Goal: Information Seeking & Learning: Check status

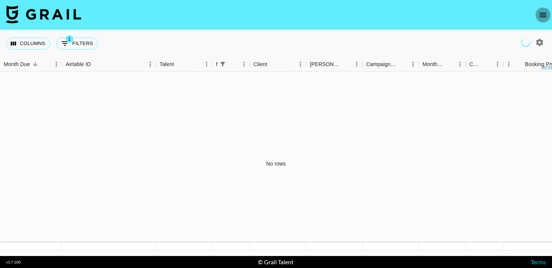
click at [540, 15] on icon "open drawer" at bounding box center [542, 15] width 7 height 5
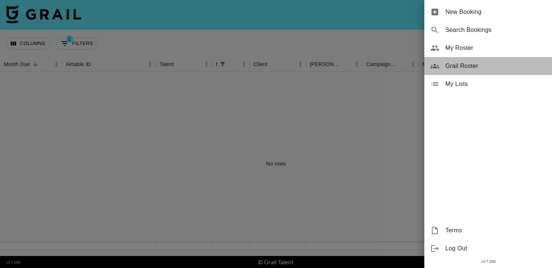
click at [460, 69] on span "Grail Roster" at bounding box center [495, 66] width 101 height 9
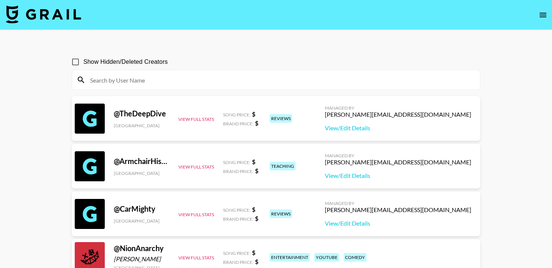
click at [75, 63] on input "Show Hidden/Deleted Creators" at bounding box center [76, 62] width 16 height 16
checkbox input "true"
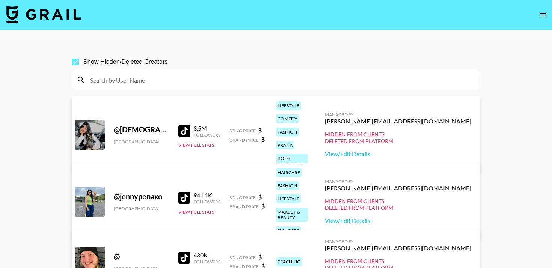
click at [121, 79] on input at bounding box center [280, 80] width 389 height 12
paste input "[PERSON_NAME]"
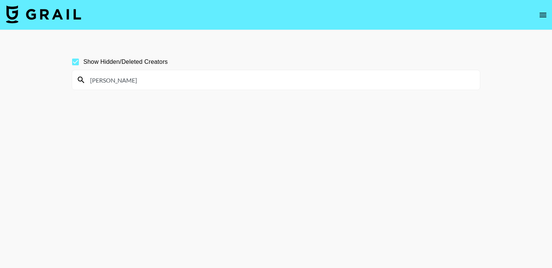
type input "[PERSON_NAME]"
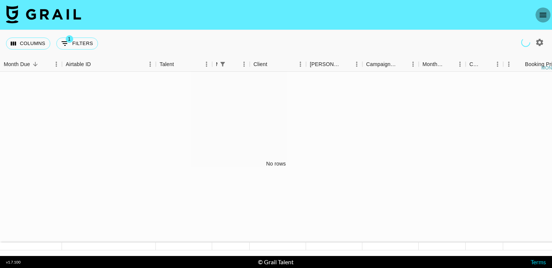
click at [543, 16] on icon "open drawer" at bounding box center [542, 15] width 9 height 9
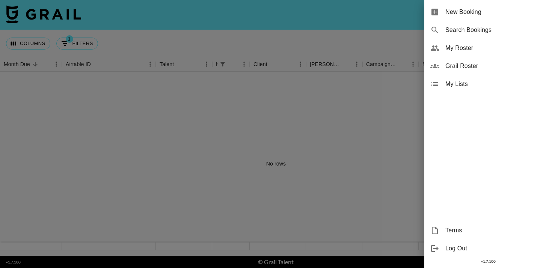
click at [465, 69] on span "Grail Roster" at bounding box center [495, 66] width 101 height 9
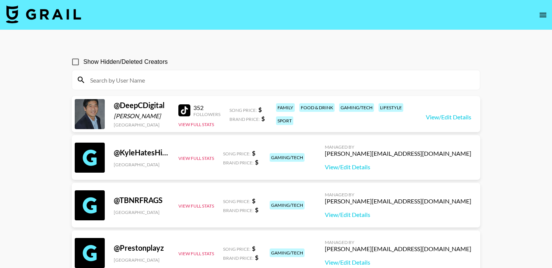
click at [214, 77] on input at bounding box center [280, 80] width 389 height 12
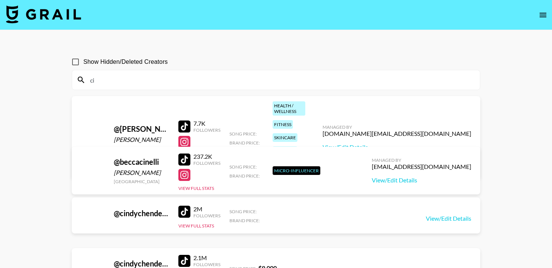
type input "c"
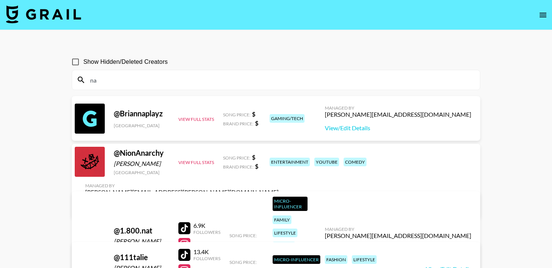
type input "n"
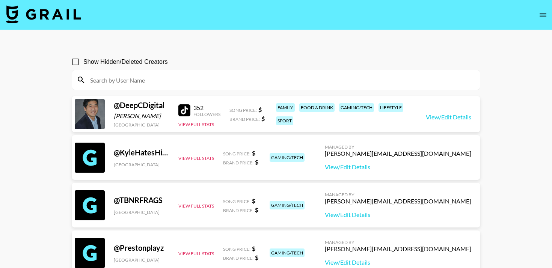
click at [538, 16] on button "open drawer" at bounding box center [542, 15] width 15 height 15
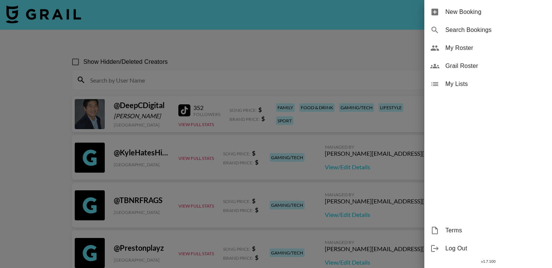
click at [477, 30] on span "Search Bookings" at bounding box center [495, 30] width 101 height 9
select select "id"
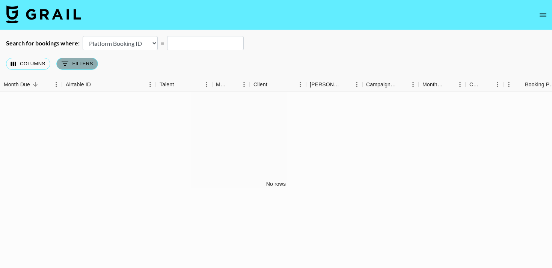
click at [70, 67] on button "0 Filters" at bounding box center [77, 64] width 42 height 12
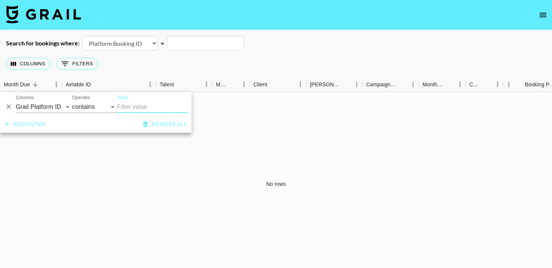
click at [150, 39] on select "Airtable Booking ID Platform Booking ID Platform Campaign ID" at bounding box center [120, 43] width 75 height 14
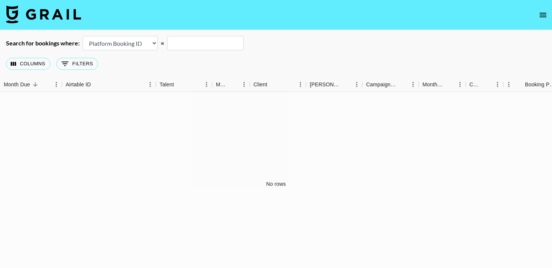
click at [150, 39] on select "Airtable Booking ID Platform Booking ID Platform Campaign ID" at bounding box center [120, 43] width 75 height 14
click at [83, 36] on select "Airtable Booking ID Platform Booking ID Platform Campaign ID" at bounding box center [120, 43] width 75 height 14
click at [544, 17] on icon "open drawer" at bounding box center [542, 15] width 9 height 9
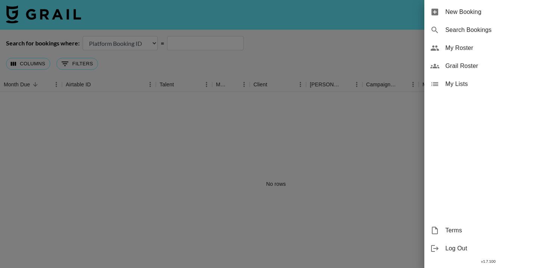
click at [458, 45] on span "My Roster" at bounding box center [495, 48] width 101 height 9
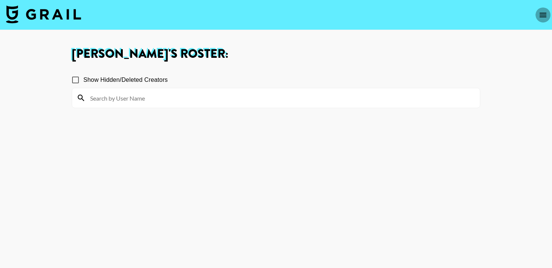
click at [542, 13] on icon "open drawer" at bounding box center [542, 15] width 7 height 5
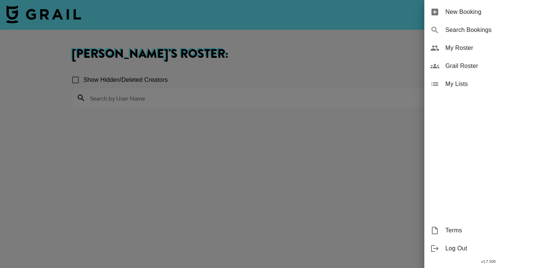
click at [487, 12] on span "New Booking" at bounding box center [495, 12] width 101 height 9
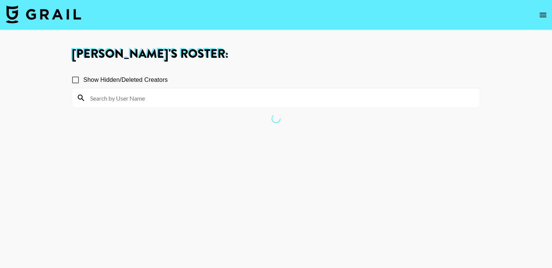
select select "id"
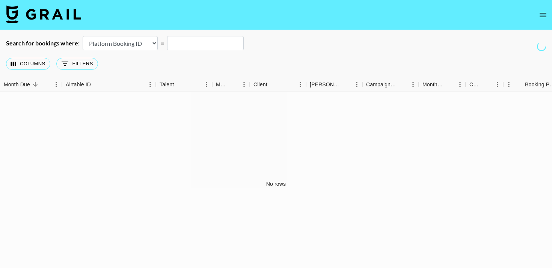
click at [68, 12] on img at bounding box center [43, 14] width 75 height 18
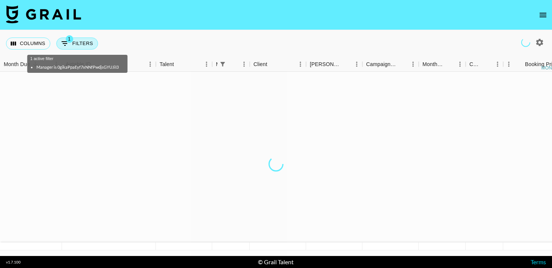
click at [68, 43] on icon "Show filters" at bounding box center [64, 43] width 9 height 9
select select "managerIds"
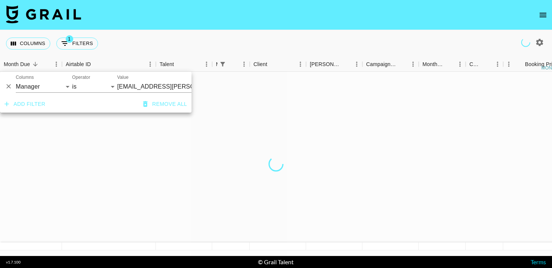
click at [155, 86] on input "amani.williams@grail-talent.com" at bounding box center [163, 87] width 92 height 12
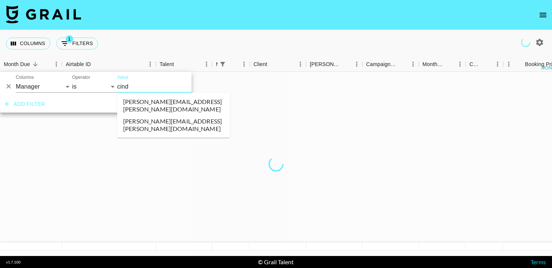
type input "cindy"
click at [164, 115] on li "cindy.nguyen@grail-talent.com" at bounding box center [173, 125] width 113 height 20
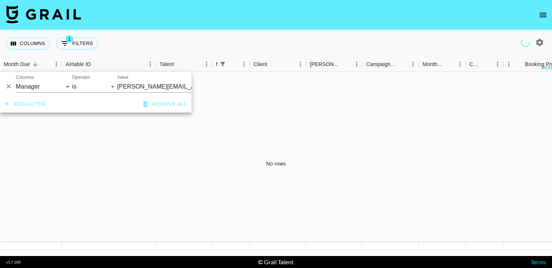
click at [539, 41] on icon "button" at bounding box center [539, 42] width 7 height 7
select select "May '25"
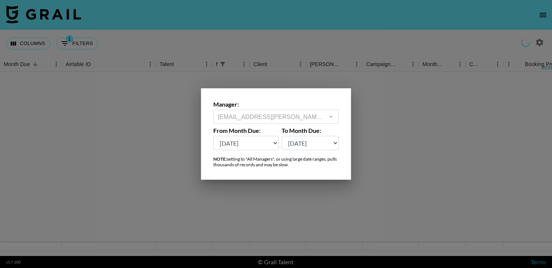
click at [372, 105] on div at bounding box center [276, 134] width 552 height 268
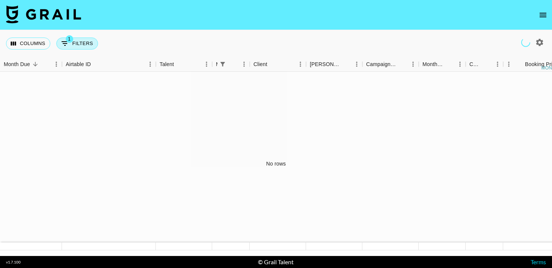
click at [80, 45] on button "1 Filters" at bounding box center [77, 44] width 42 height 12
select select "managerIds"
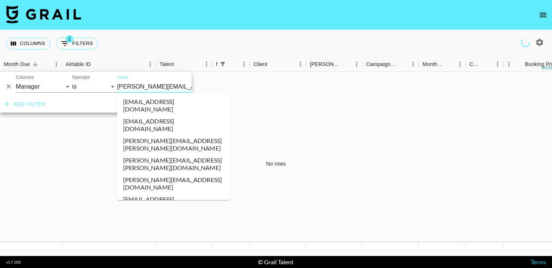
click at [164, 89] on input "cindy.nguyen@grail-talent.com" at bounding box center [163, 87] width 92 height 12
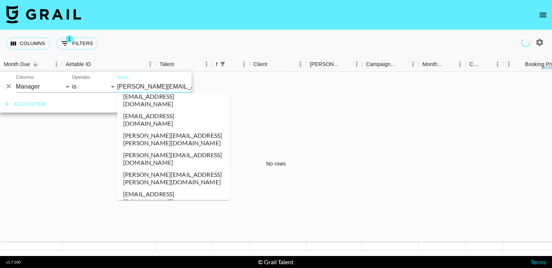
click at [164, 89] on input "cindy.nguyen@grail-talent.com" at bounding box center [163, 87] width 92 height 12
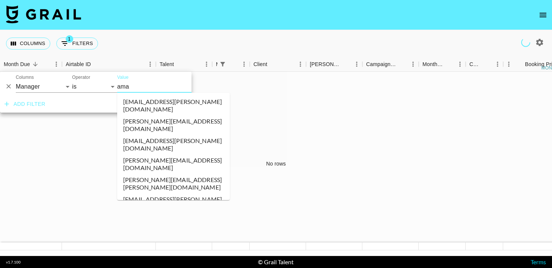
type input "aman"
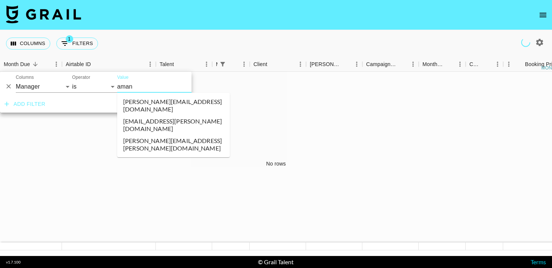
click at [174, 115] on li "amani.williams@grail-talent.com" at bounding box center [173, 125] width 113 height 20
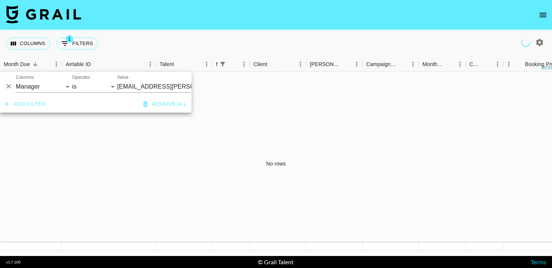
click at [167, 133] on div "No rows" at bounding box center [276, 164] width 552 height 184
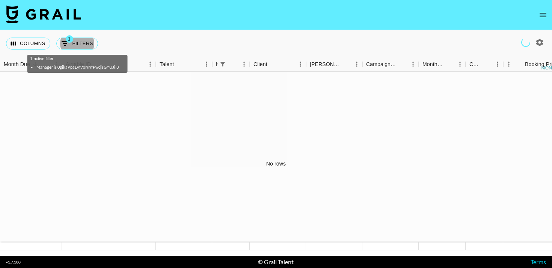
click at [540, 41] on icon "button" at bounding box center [539, 42] width 9 height 9
select select "May '25"
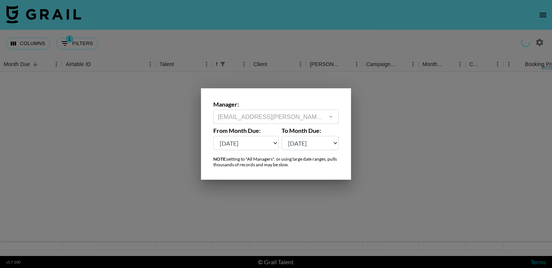
click at [409, 39] on div at bounding box center [276, 134] width 552 height 268
